Goal: Information Seeking & Learning: Learn about a topic

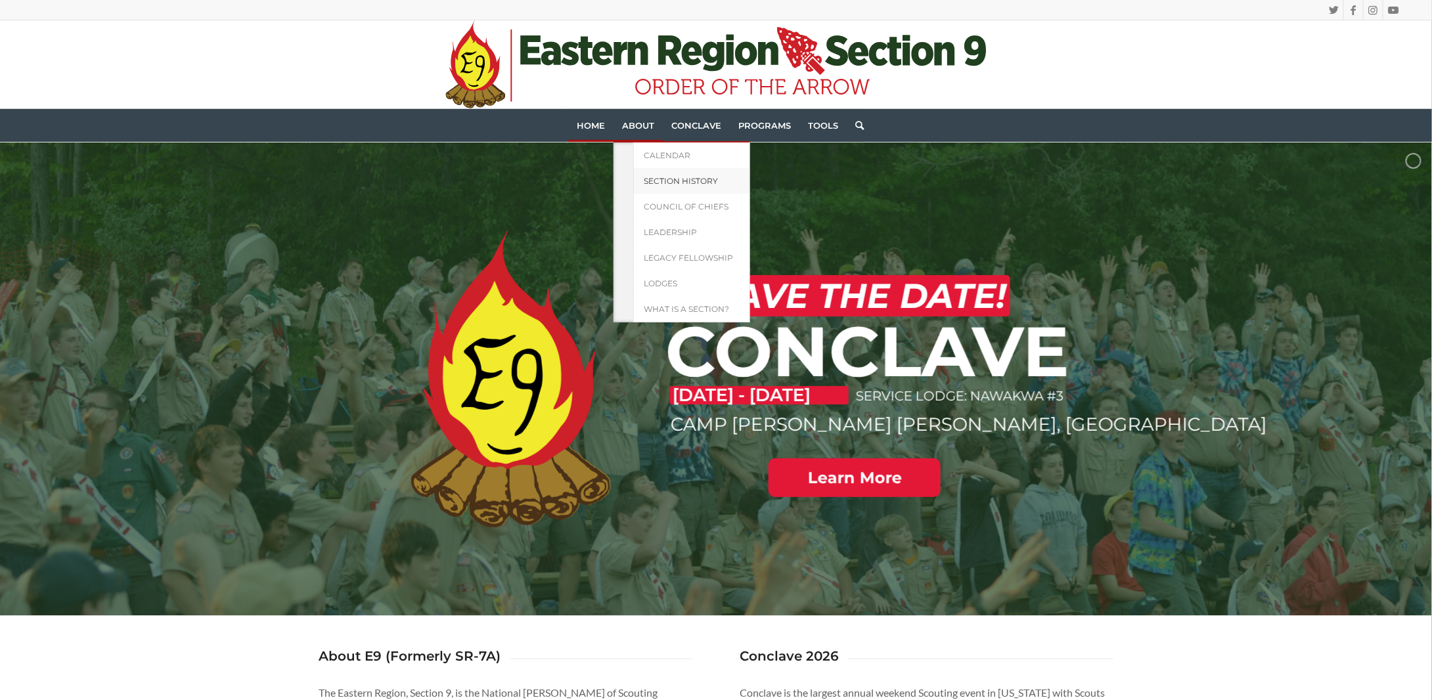
click at [668, 187] on link "Section History" at bounding box center [691, 181] width 117 height 26
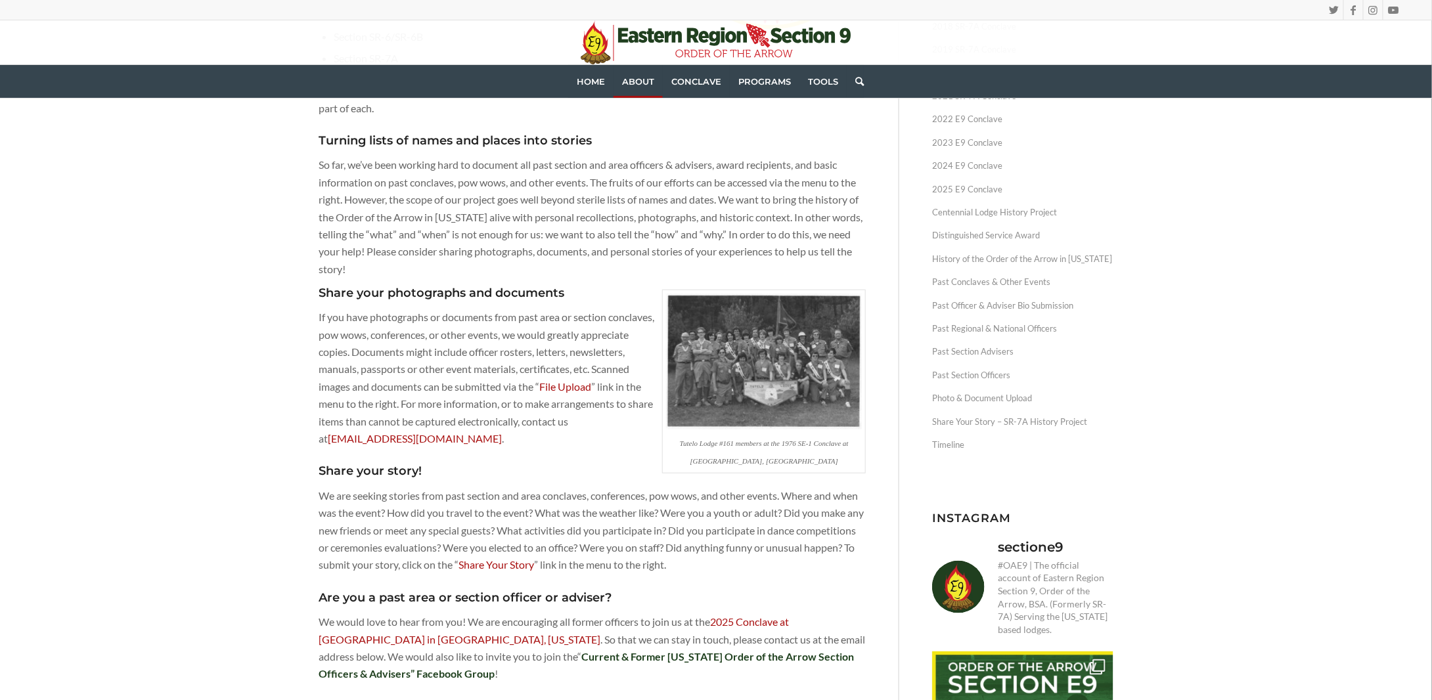
scroll to position [263, 0]
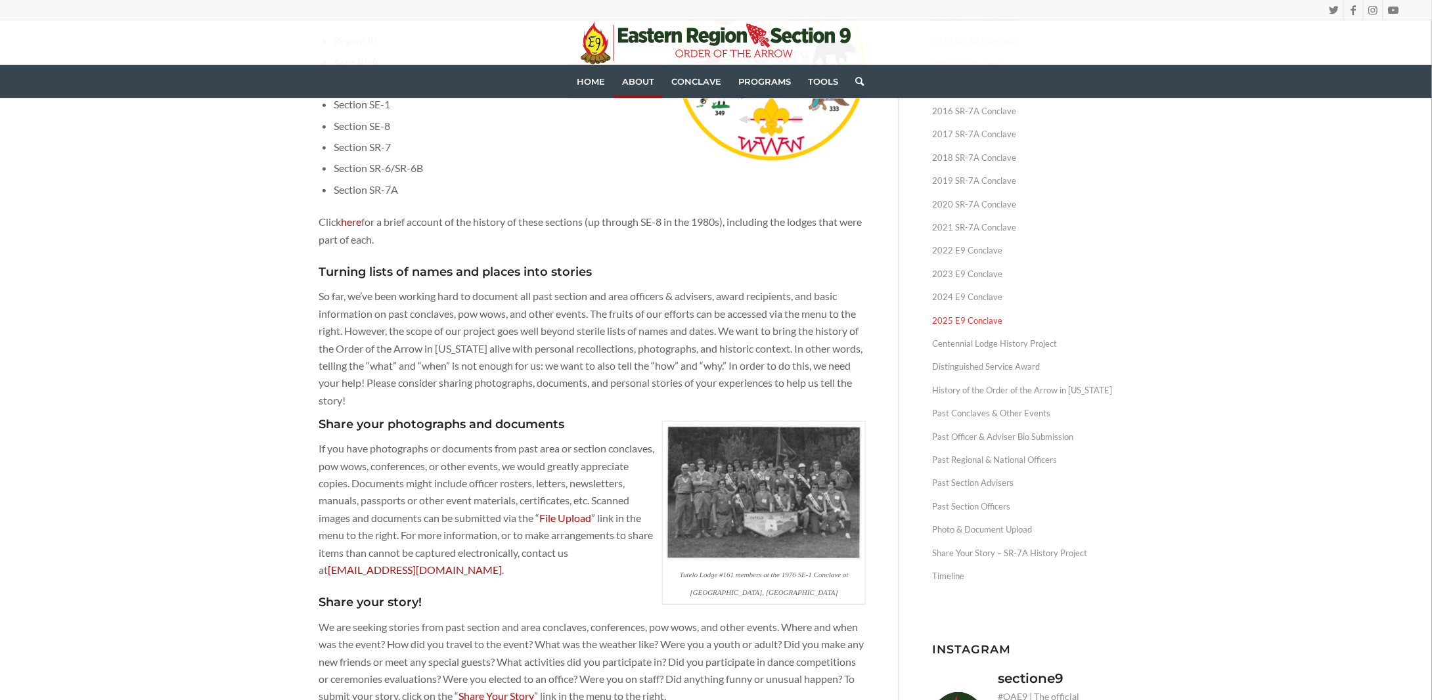
click at [974, 319] on link "2025 E9 Conclave" at bounding box center [1022, 320] width 181 height 23
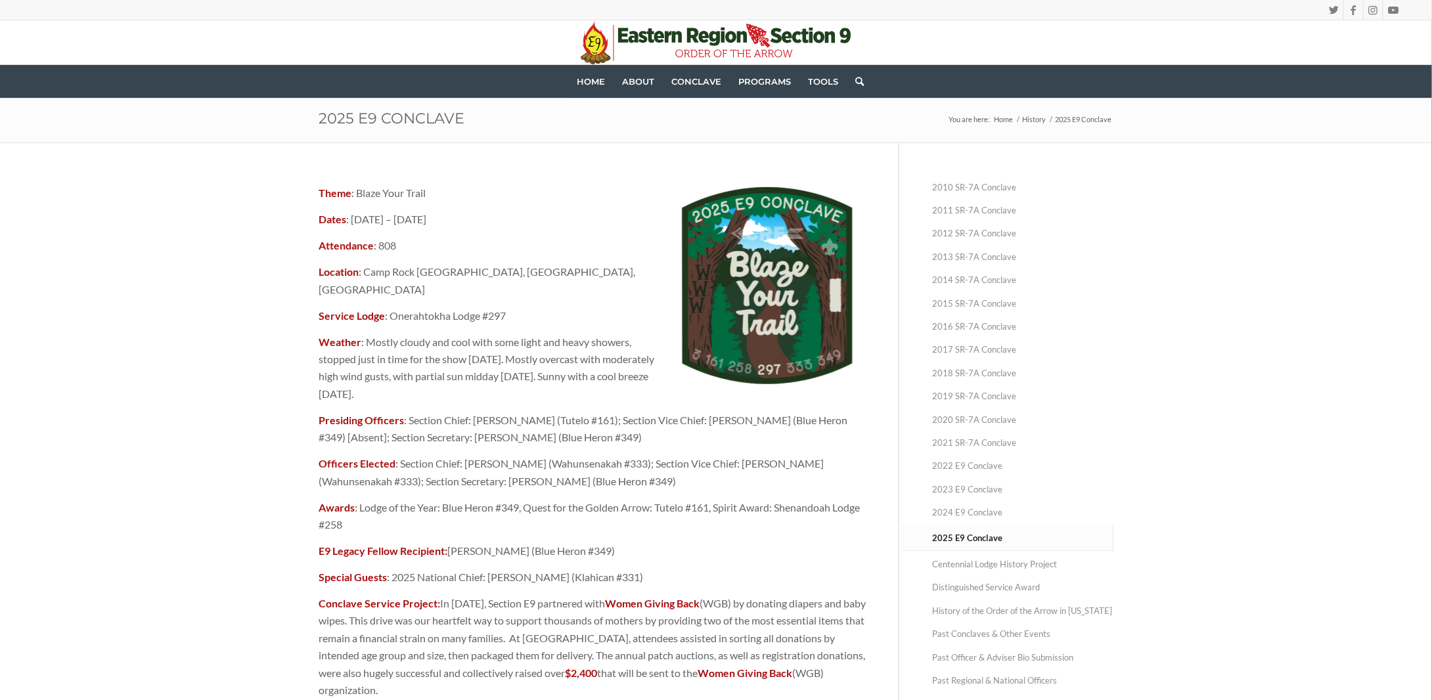
scroll to position [66, 0]
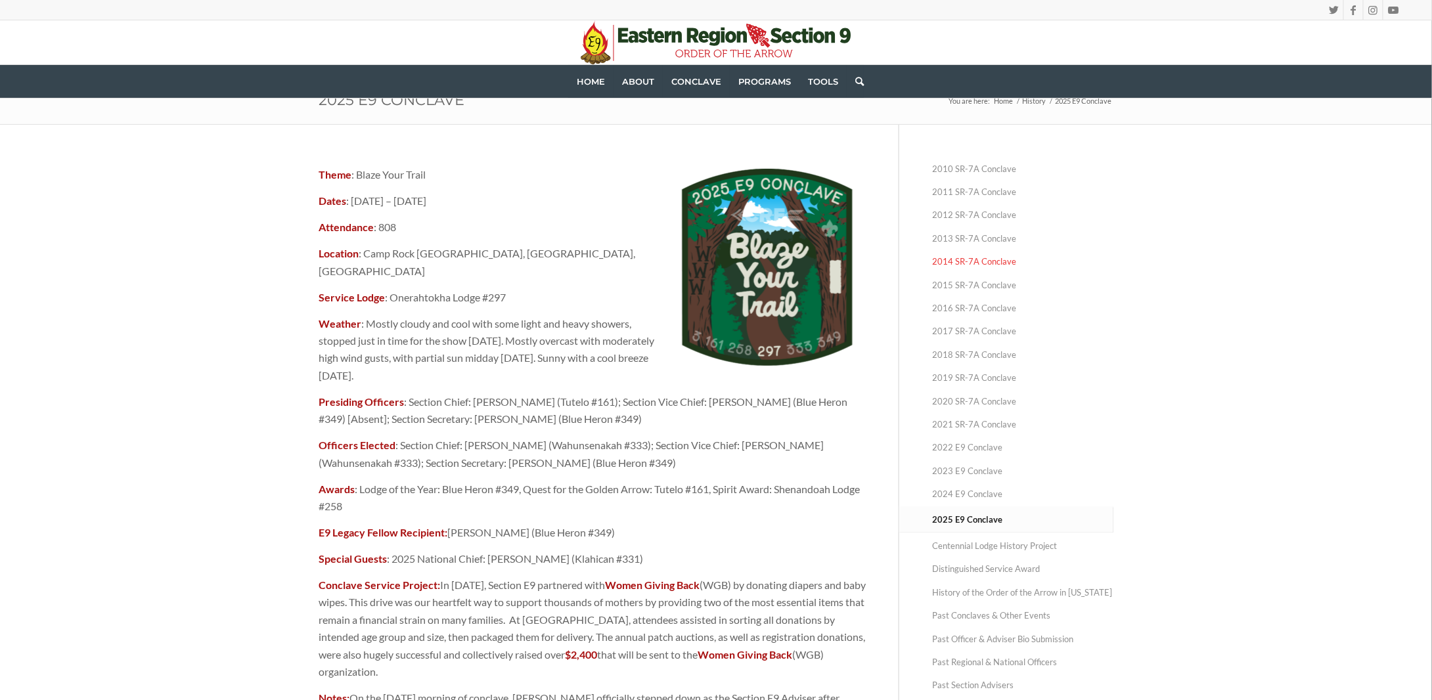
click at [1109, 270] on link "2014 SR-7A Conclave" at bounding box center [1022, 261] width 181 height 23
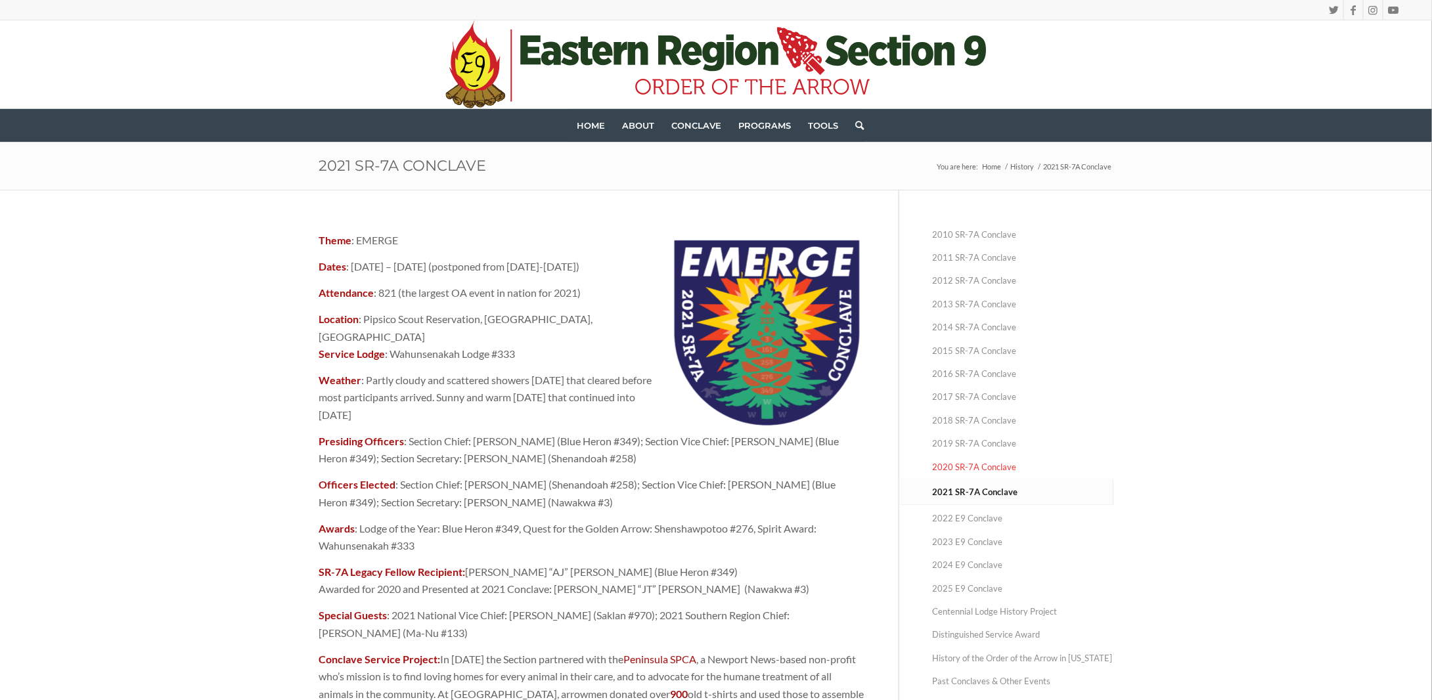
click at [976, 471] on link "2020 SR-7A Conclave" at bounding box center [1022, 467] width 181 height 23
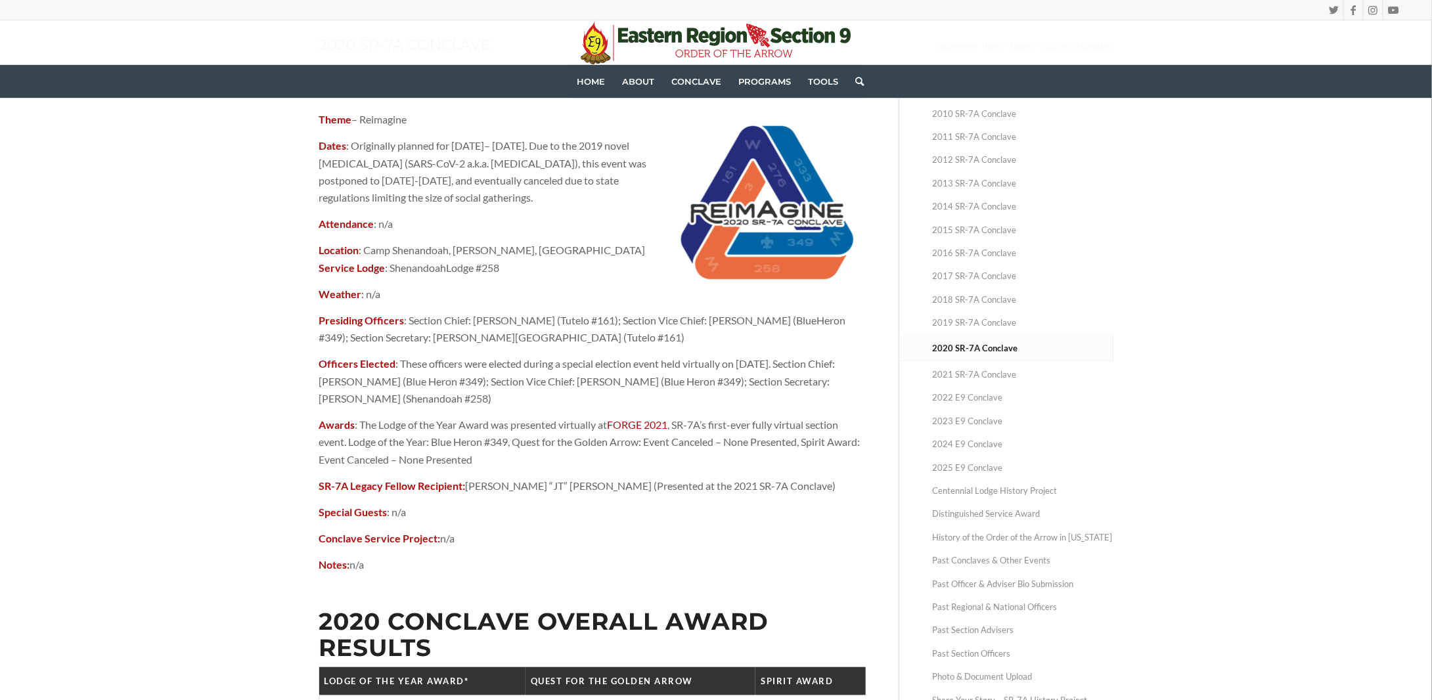
scroll to position [131, 0]
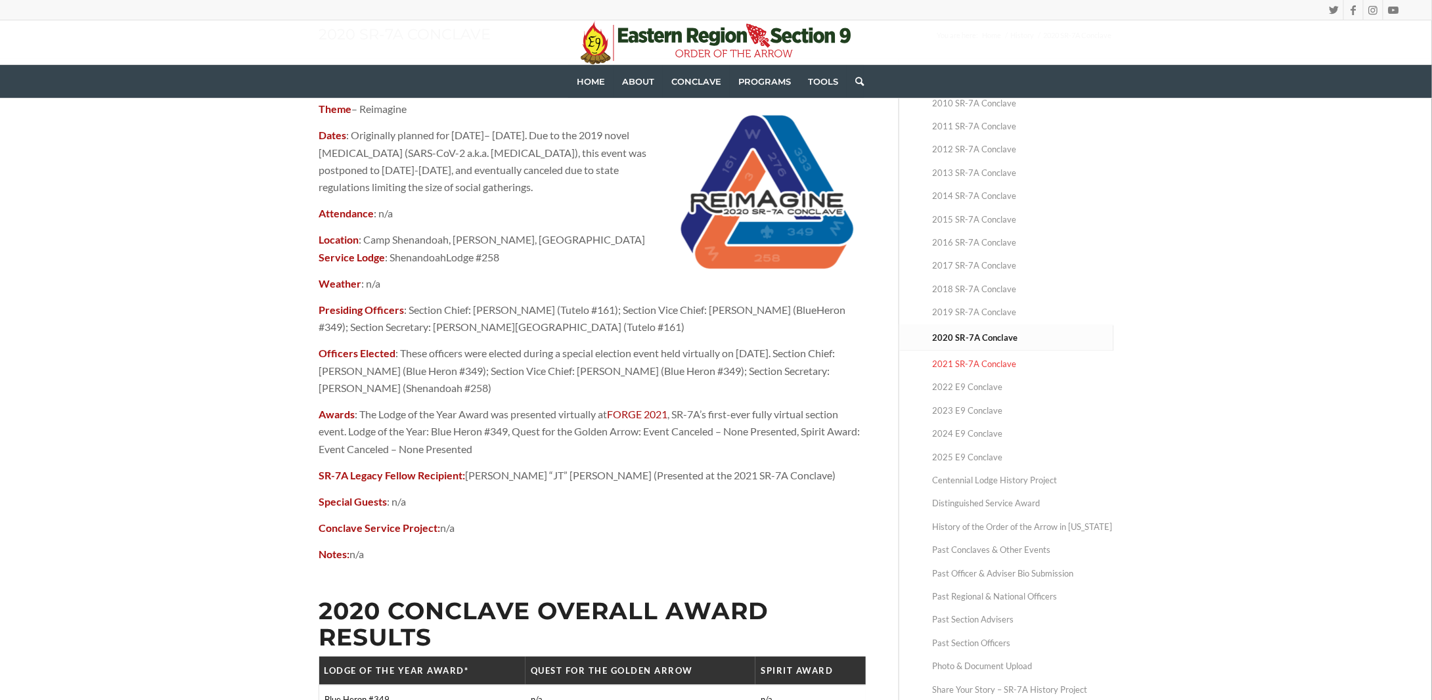
click at [980, 361] on link "2021 SR-7A Conclave" at bounding box center [1022, 364] width 181 height 23
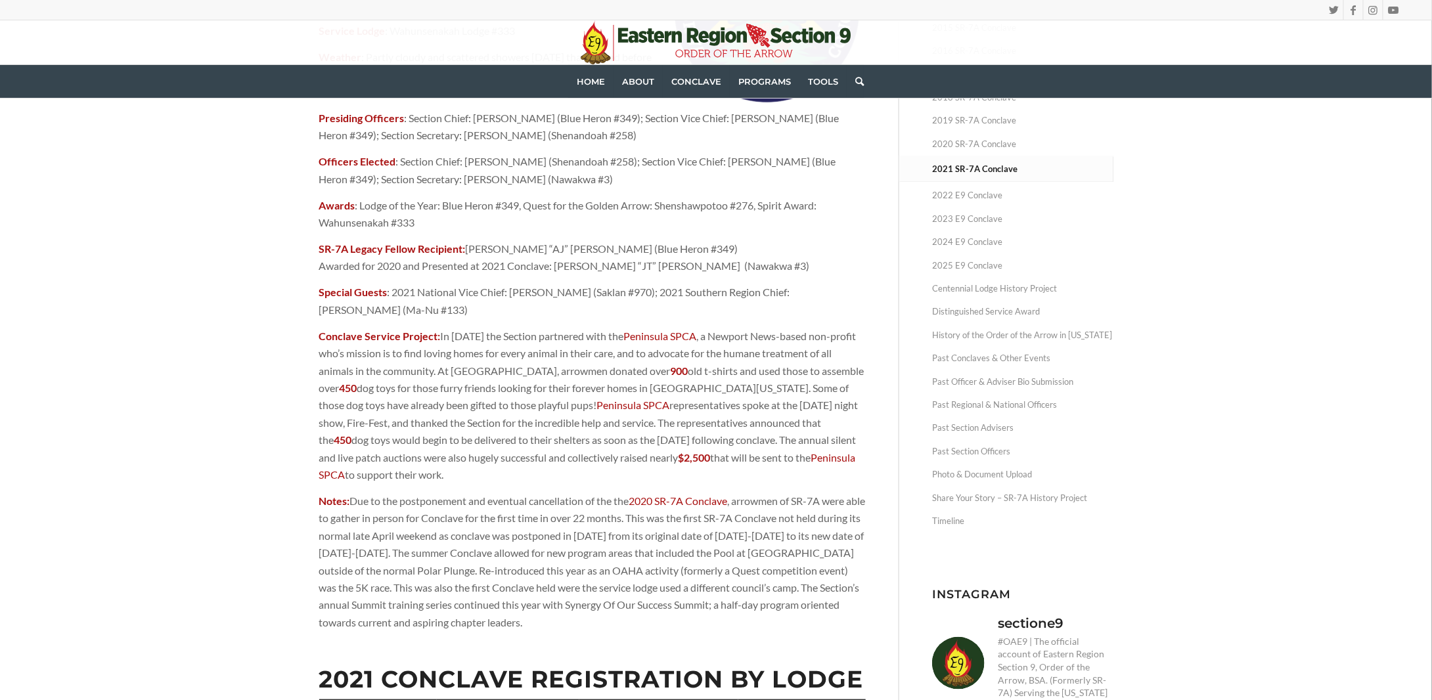
scroll to position [329, 0]
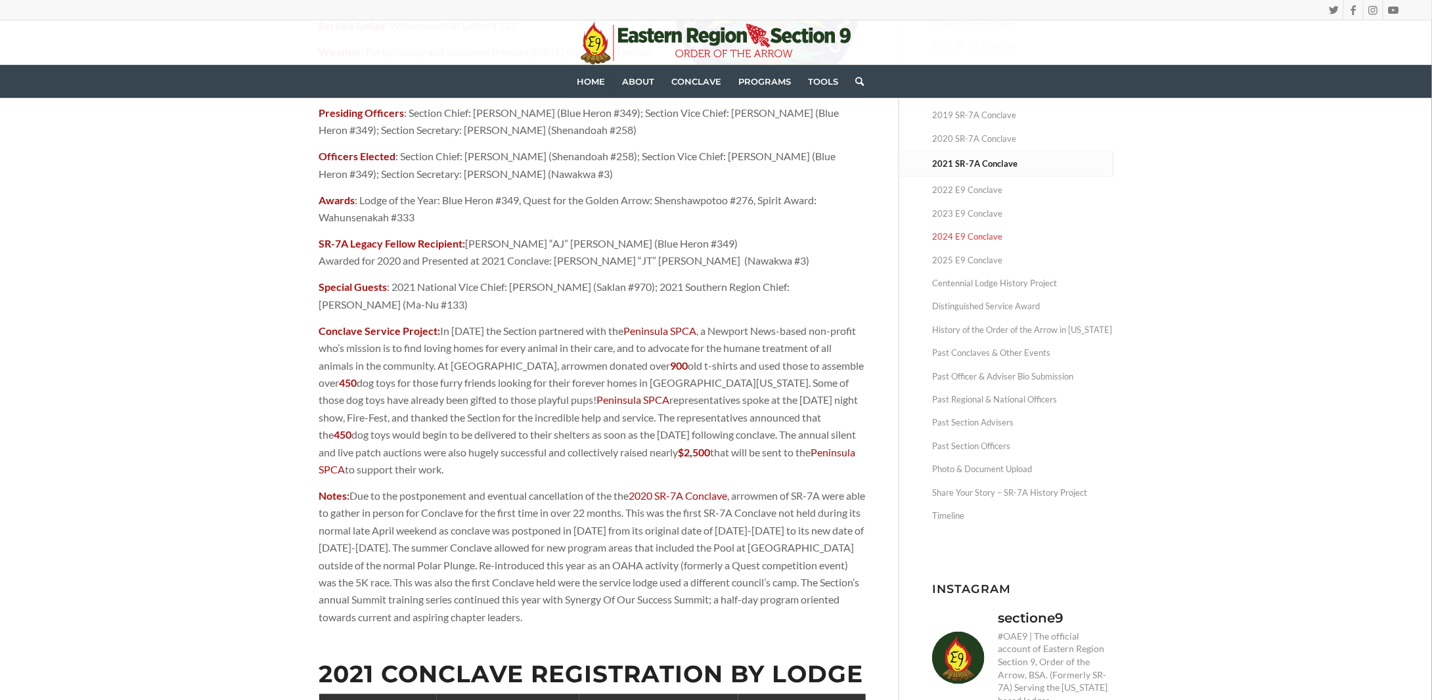
click at [963, 238] on link "2024 E9 Conclave" at bounding box center [1022, 236] width 181 height 23
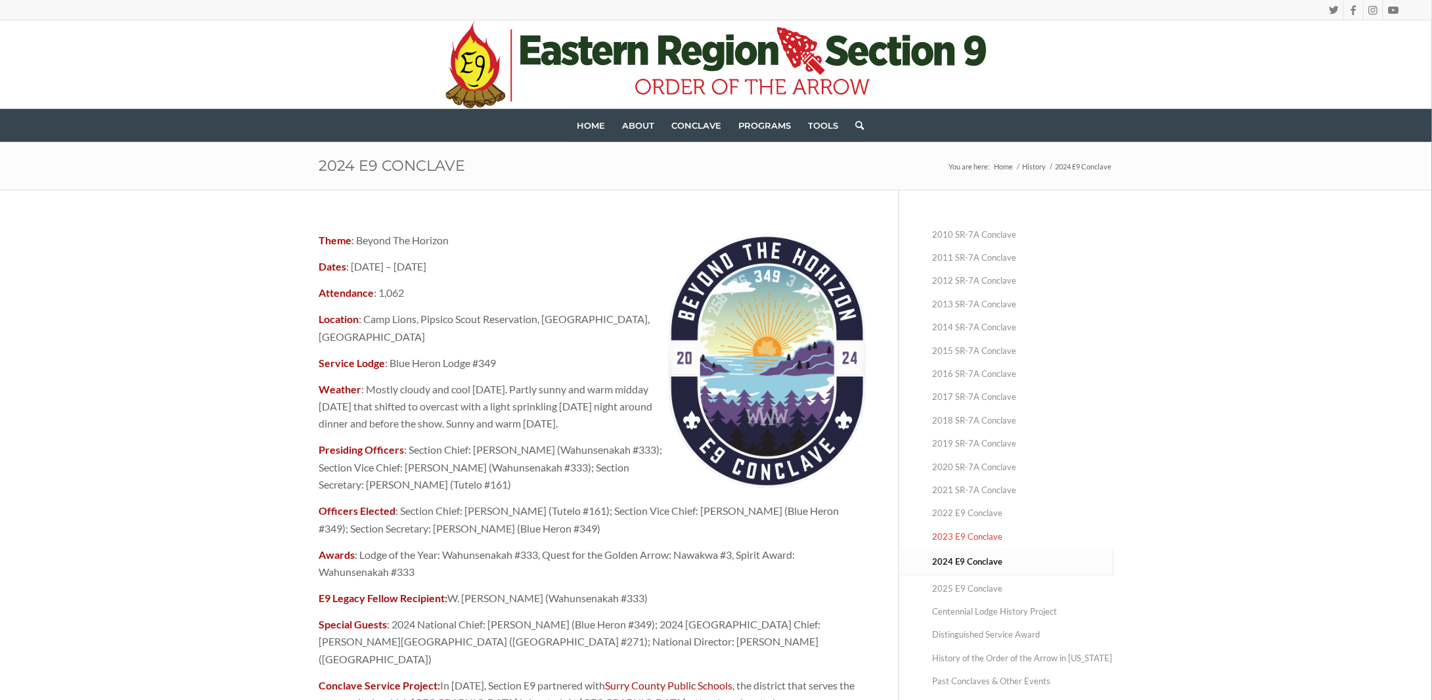
click at [970, 535] on link "2023 E9 Conclave" at bounding box center [1022, 537] width 181 height 23
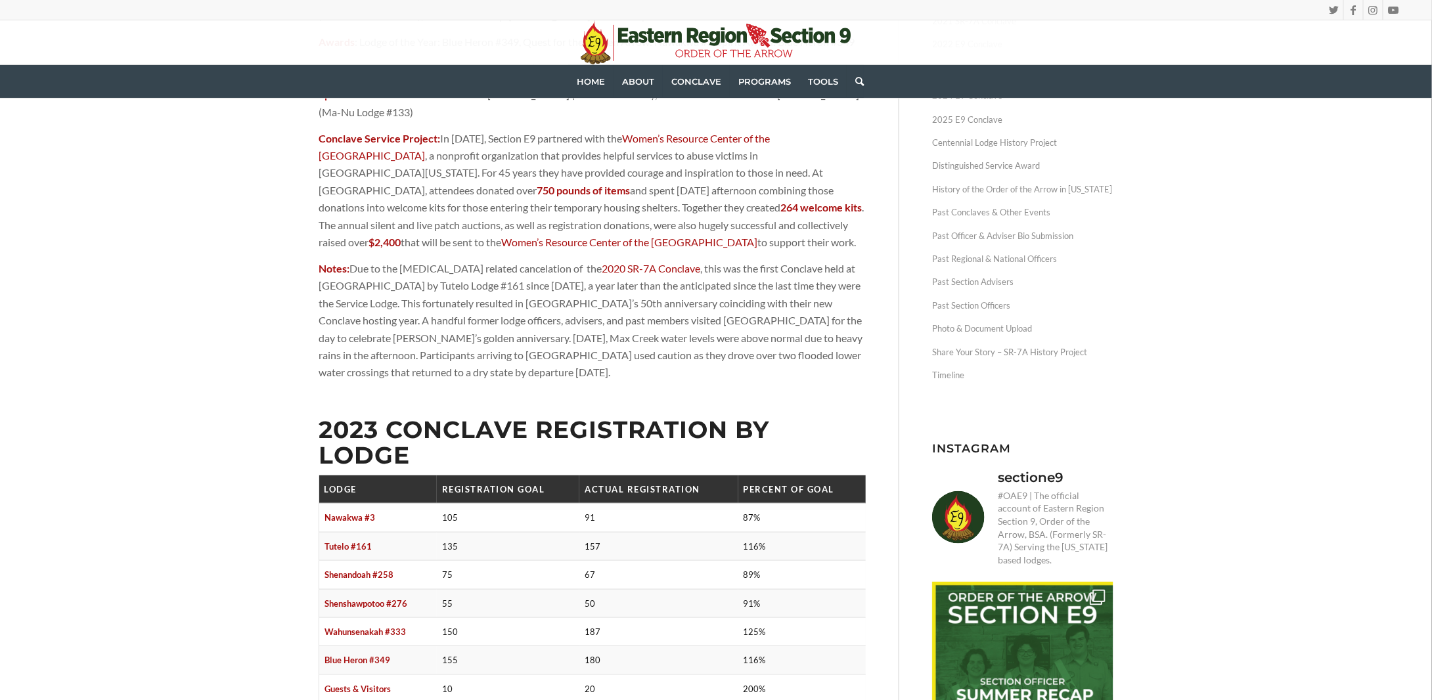
scroll to position [394, 0]
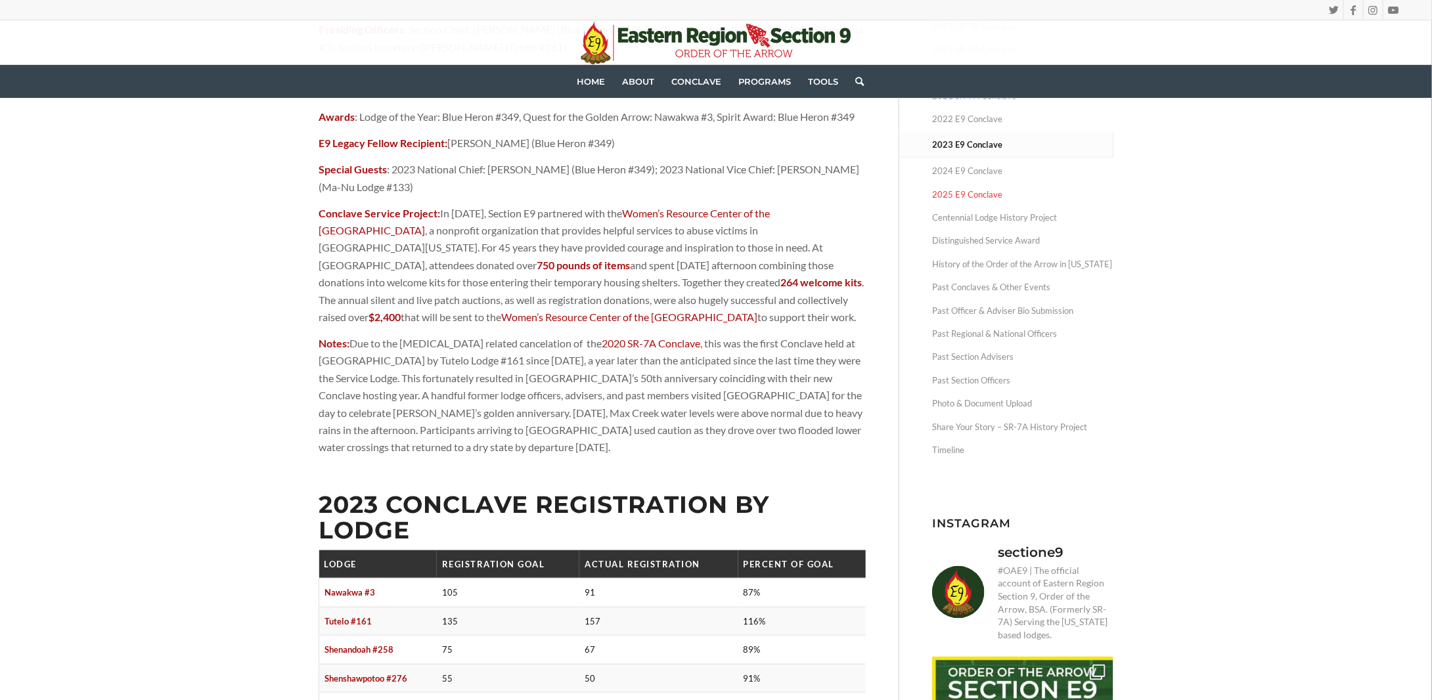
click at [951, 194] on link "2025 E9 Conclave" at bounding box center [1022, 194] width 181 height 23
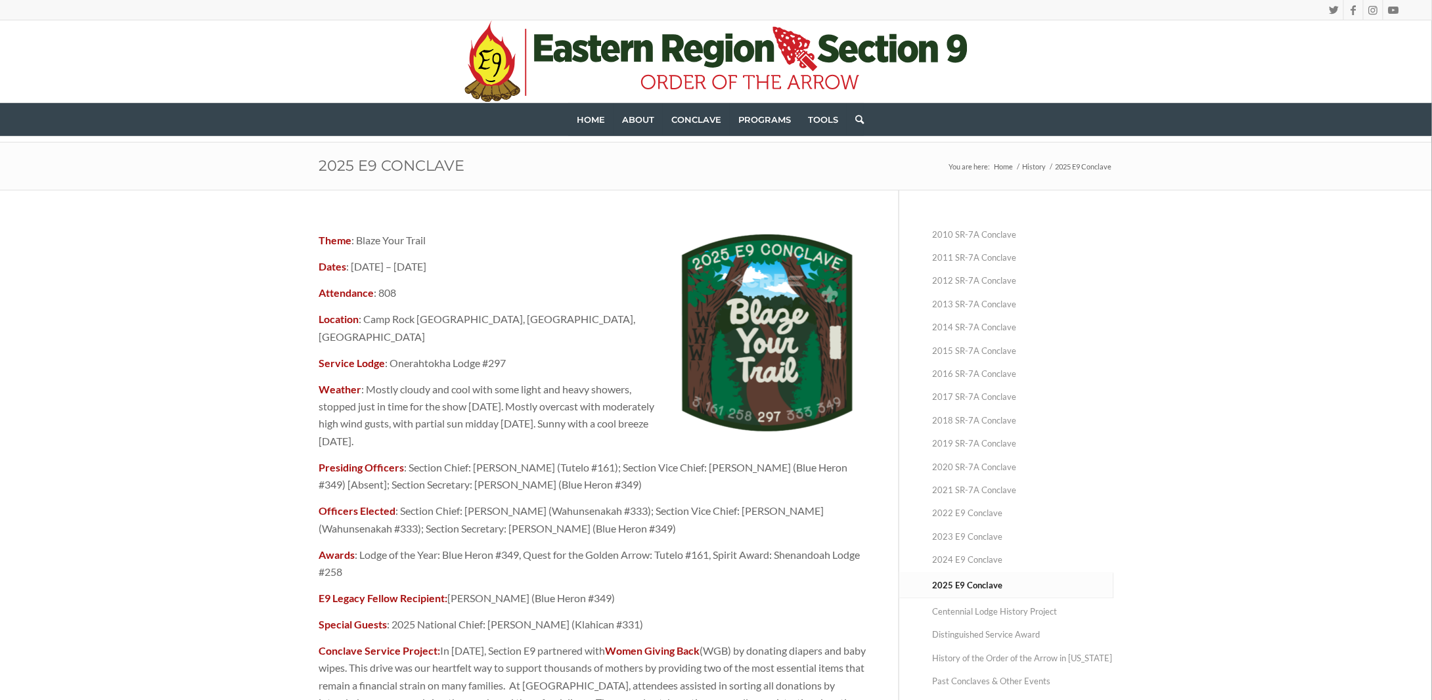
scroll to position [197, 0]
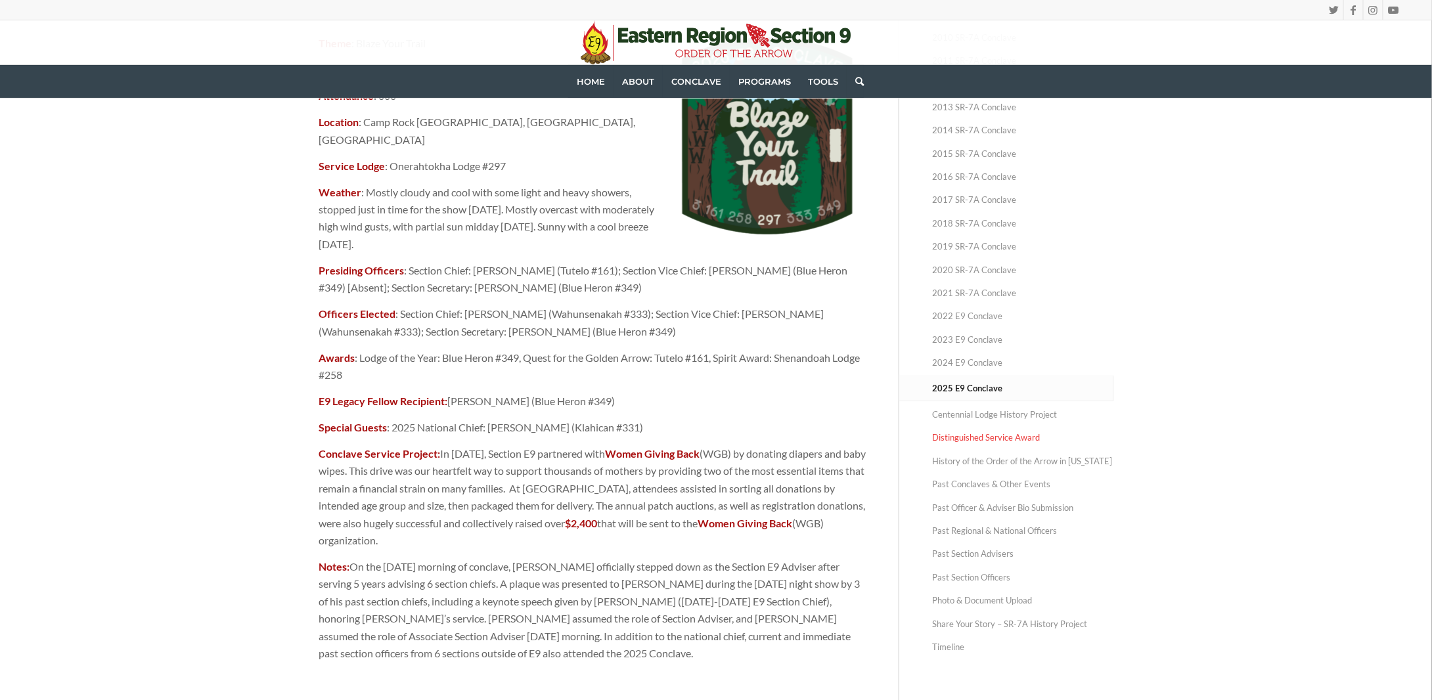
click at [1018, 442] on link "Distinguished Service Award" at bounding box center [1022, 437] width 181 height 23
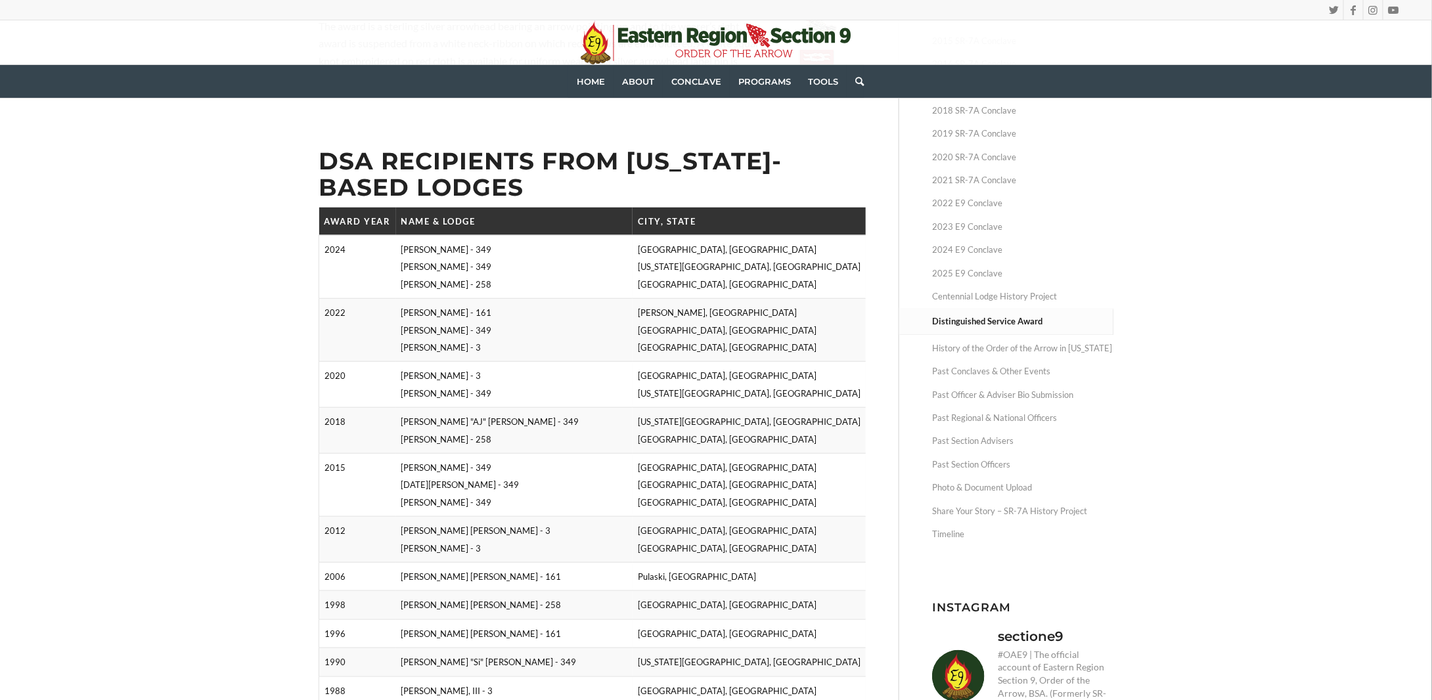
scroll to position [329, 0]
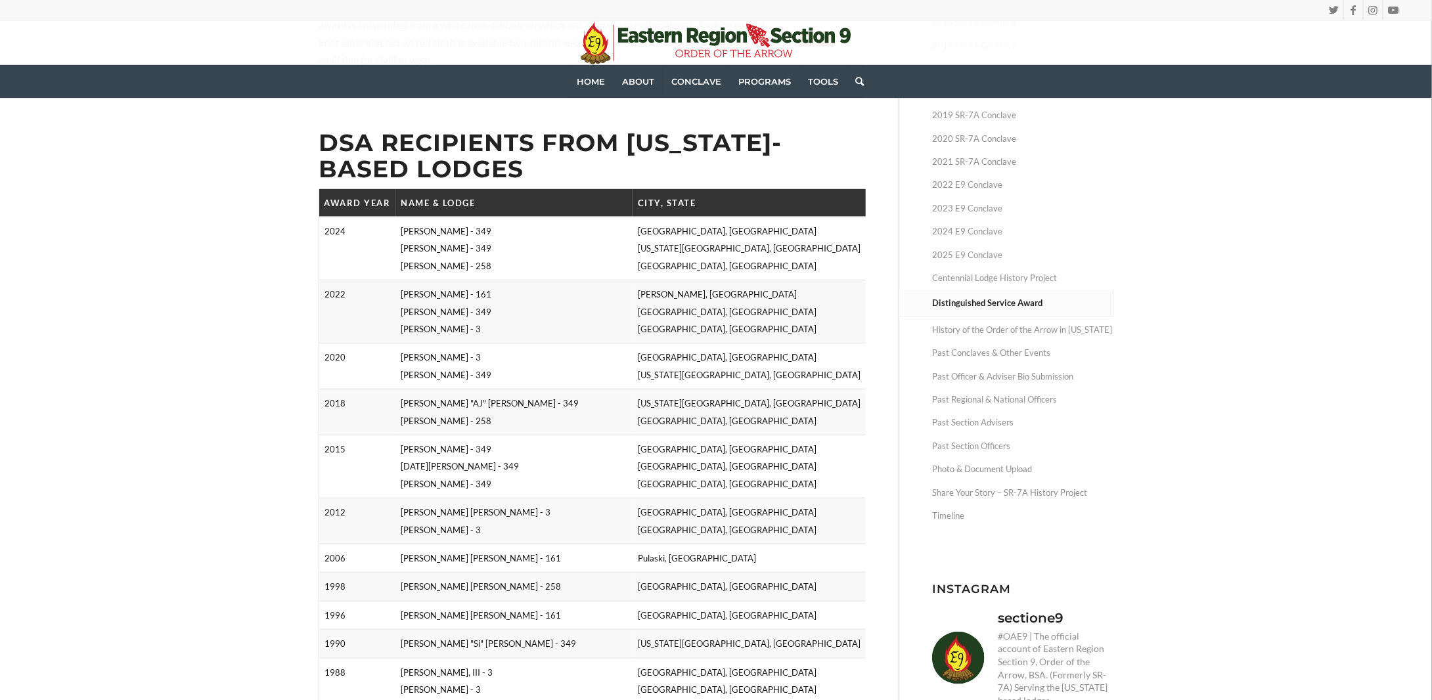
click at [268, 366] on div "The Distinguished Service Award (DSA) was created in 1940 to honor those who re…" at bounding box center [716, 507] width 1432 height 1292
click at [279, 260] on div "The Distinguished Service Award (DSA) was created in 1940 to honor those who re…" at bounding box center [716, 507] width 1432 height 1292
click at [251, 248] on div "The Distinguished Service Award (DSA) was created in 1940 to honor those who re…" at bounding box center [716, 507] width 1432 height 1292
click at [177, 269] on div "The Distinguished Service Award (DSA) was created in 1940 to honor those who re…" at bounding box center [716, 507] width 1432 height 1292
click at [183, 333] on div "The Distinguished Service Award (DSA) was created in 1940 to honor those who re…" at bounding box center [716, 507] width 1432 height 1292
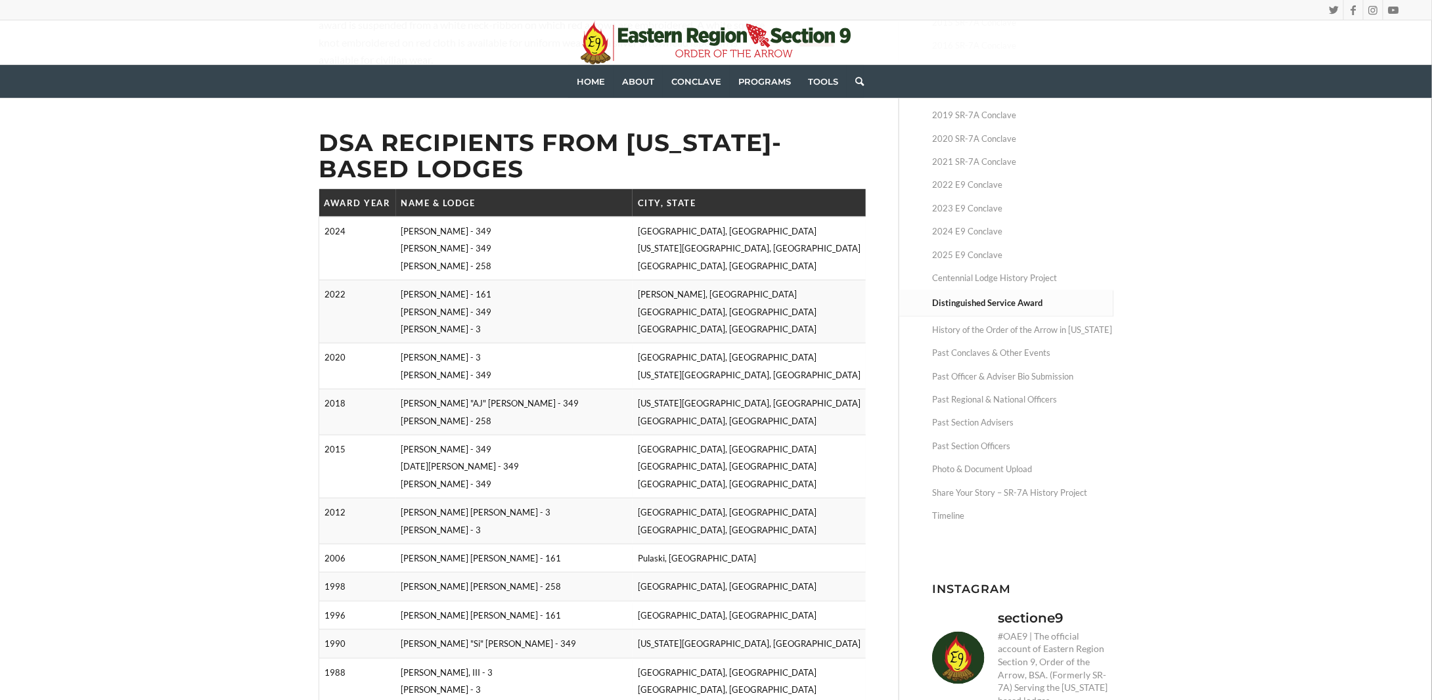
click at [168, 319] on div "The Distinguished Service Award (DSA) was created in 1940 to honor those who re…" at bounding box center [716, 507] width 1432 height 1292
click at [991, 470] on link "Photo & Document Upload" at bounding box center [1022, 469] width 181 height 23
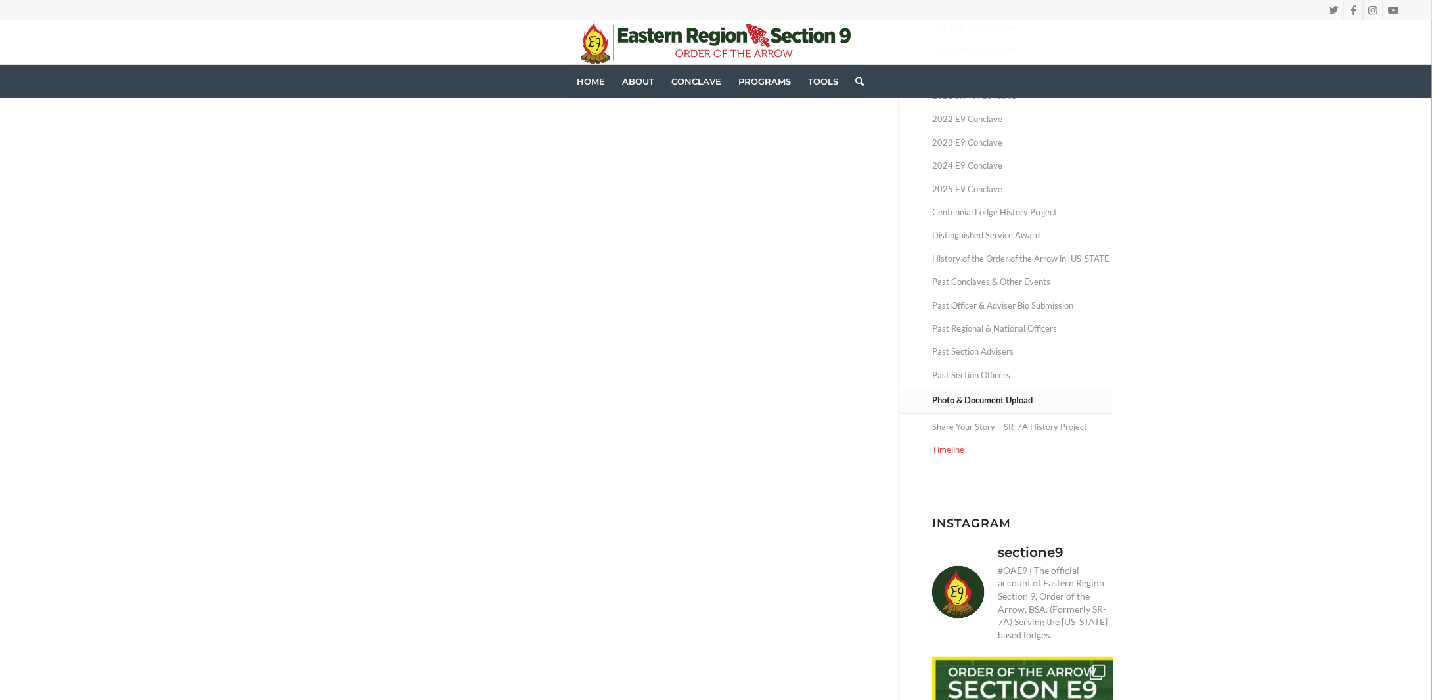
scroll to position [197, 0]
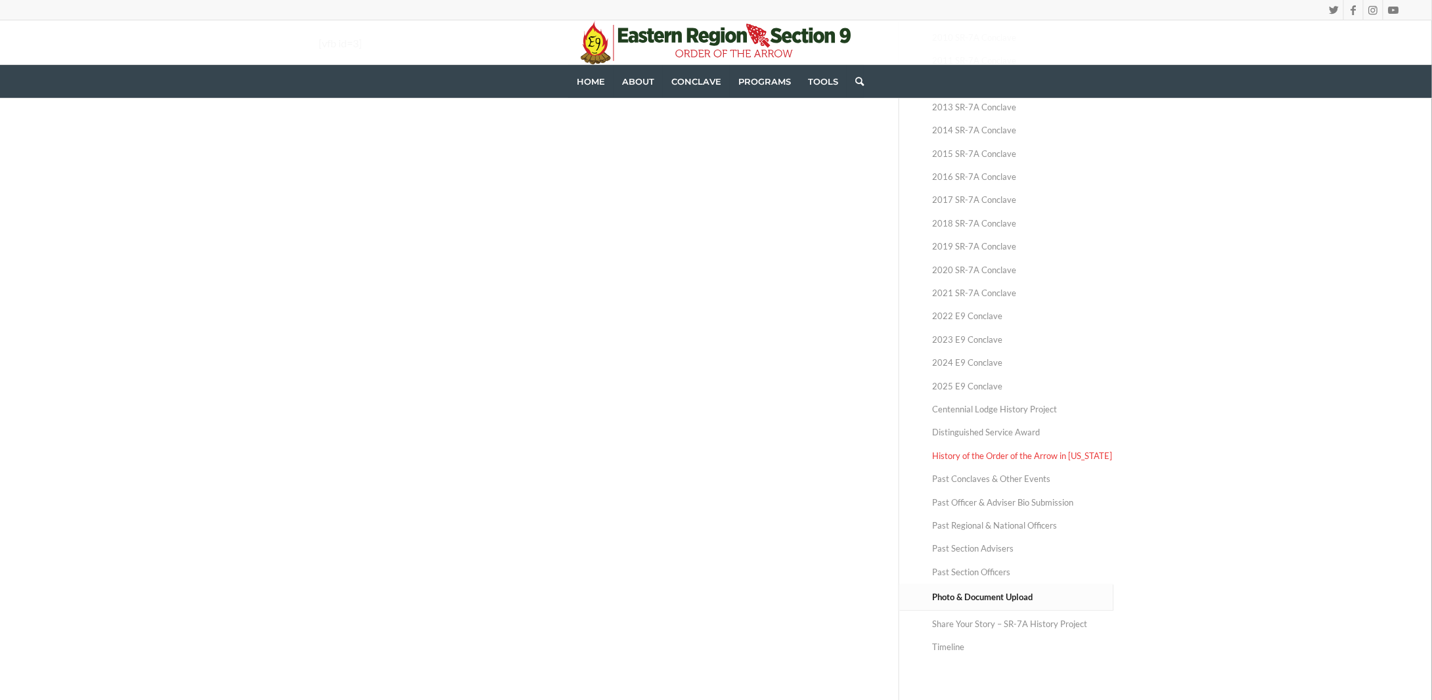
click at [997, 451] on link "History of the Order of the Arrow in [US_STATE]" at bounding box center [1022, 456] width 181 height 23
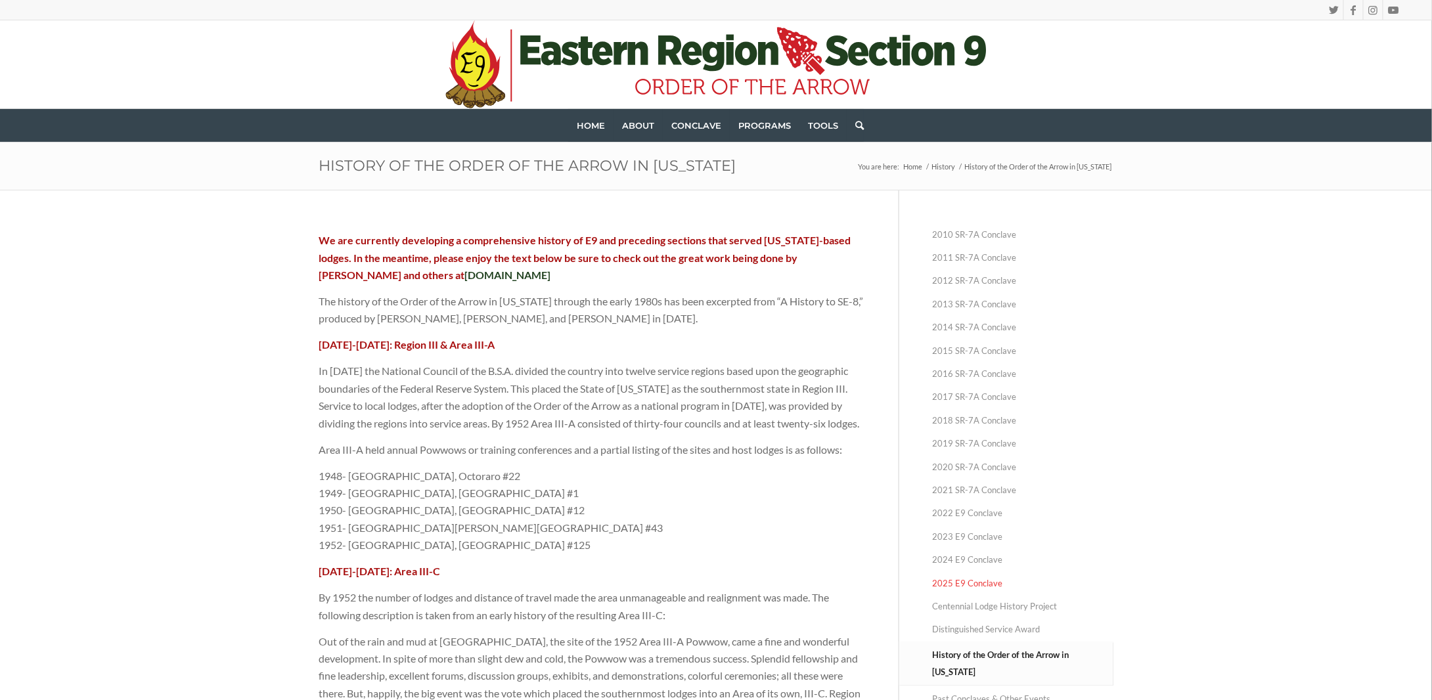
click at [960, 585] on link "2025 E9 Conclave" at bounding box center [1022, 583] width 181 height 23
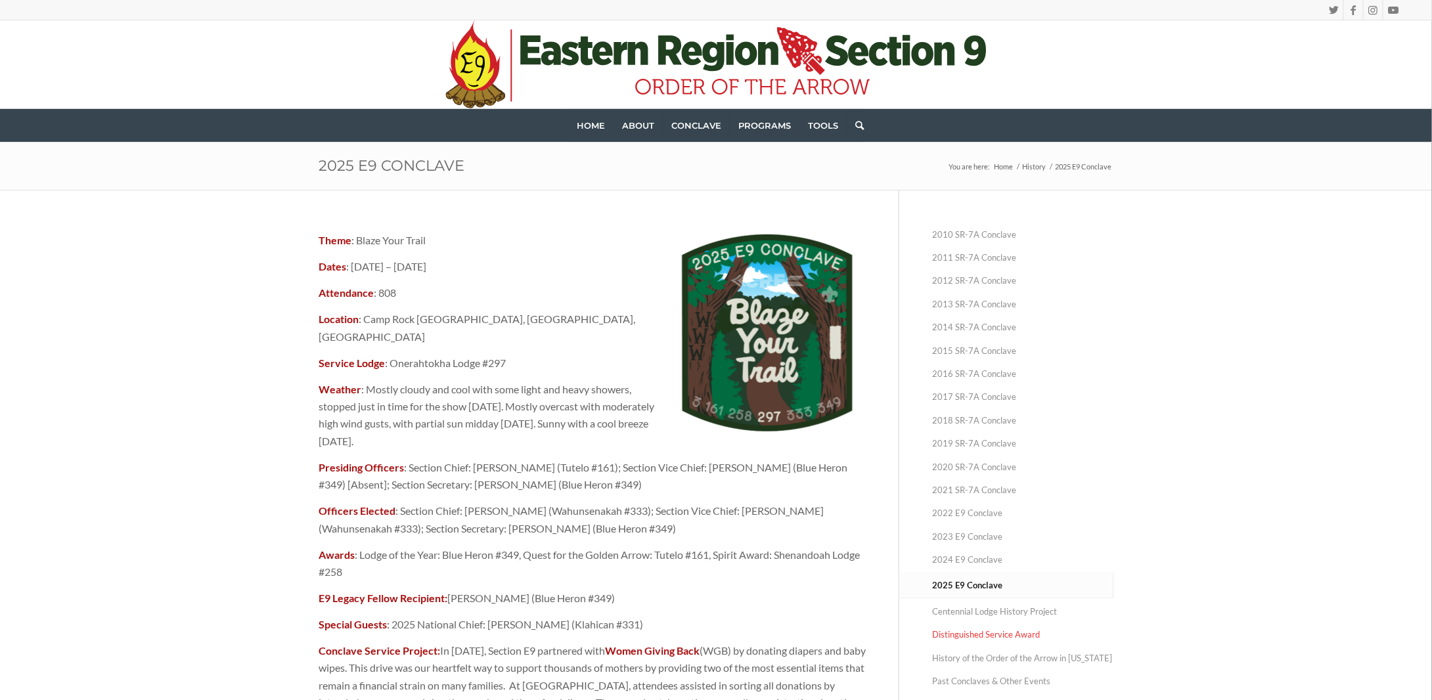
click at [974, 631] on link "Distinguished Service Award" at bounding box center [1022, 635] width 181 height 23
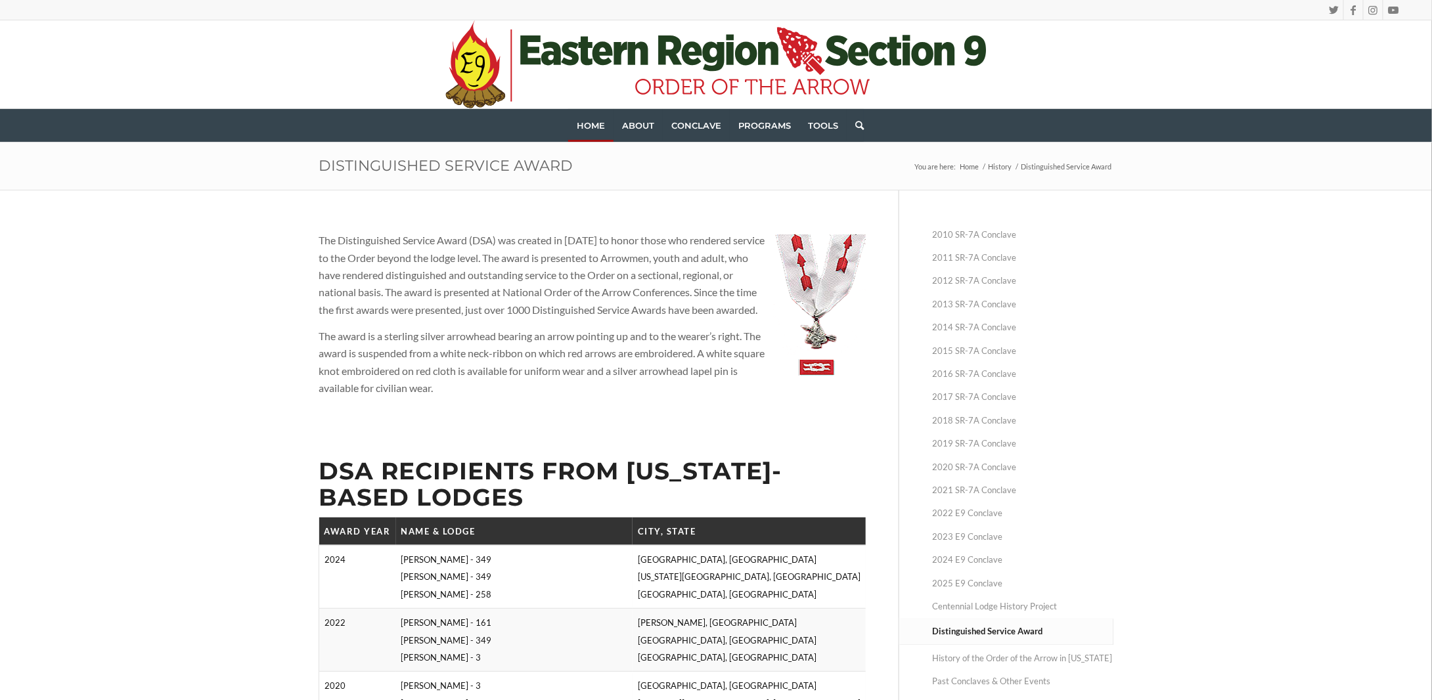
click at [590, 115] on link "Home" at bounding box center [590, 125] width 45 height 33
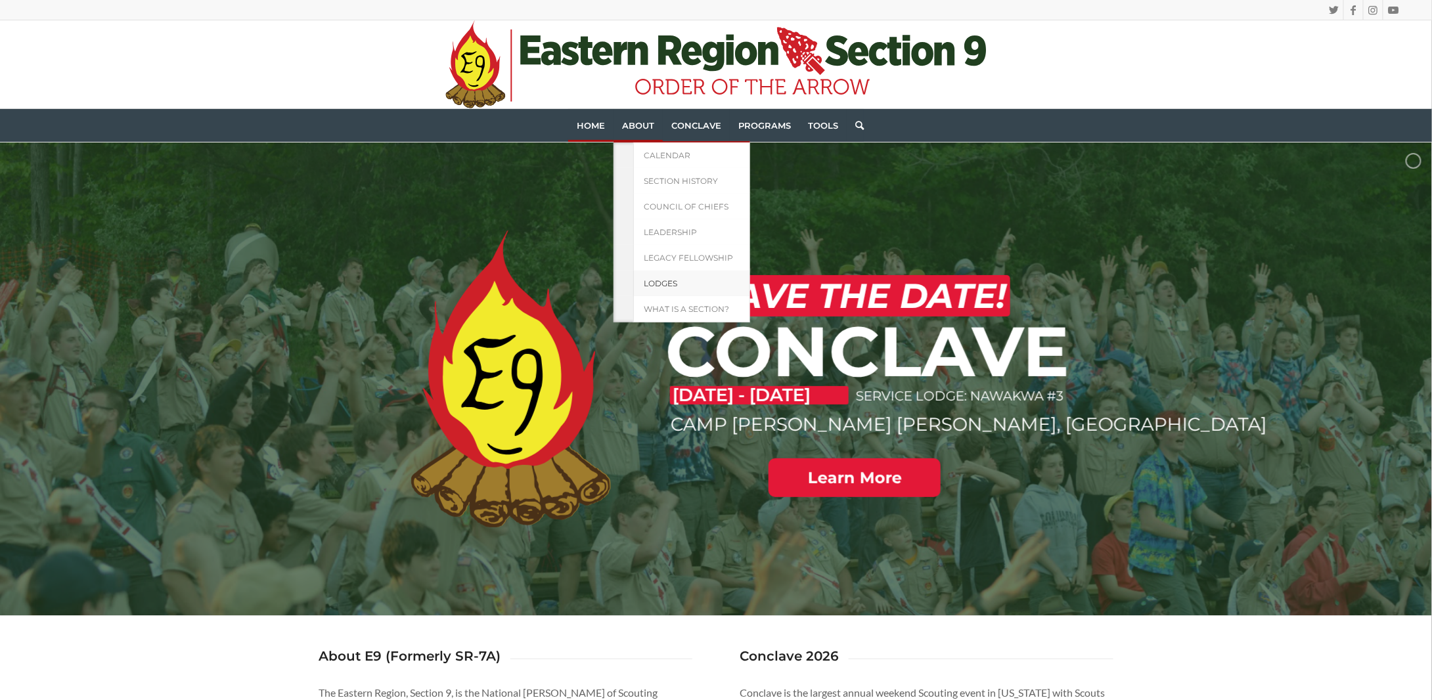
click at [674, 283] on span "Lodges" at bounding box center [661, 284] width 34 height 10
